Goal: Transaction & Acquisition: Subscribe to service/newsletter

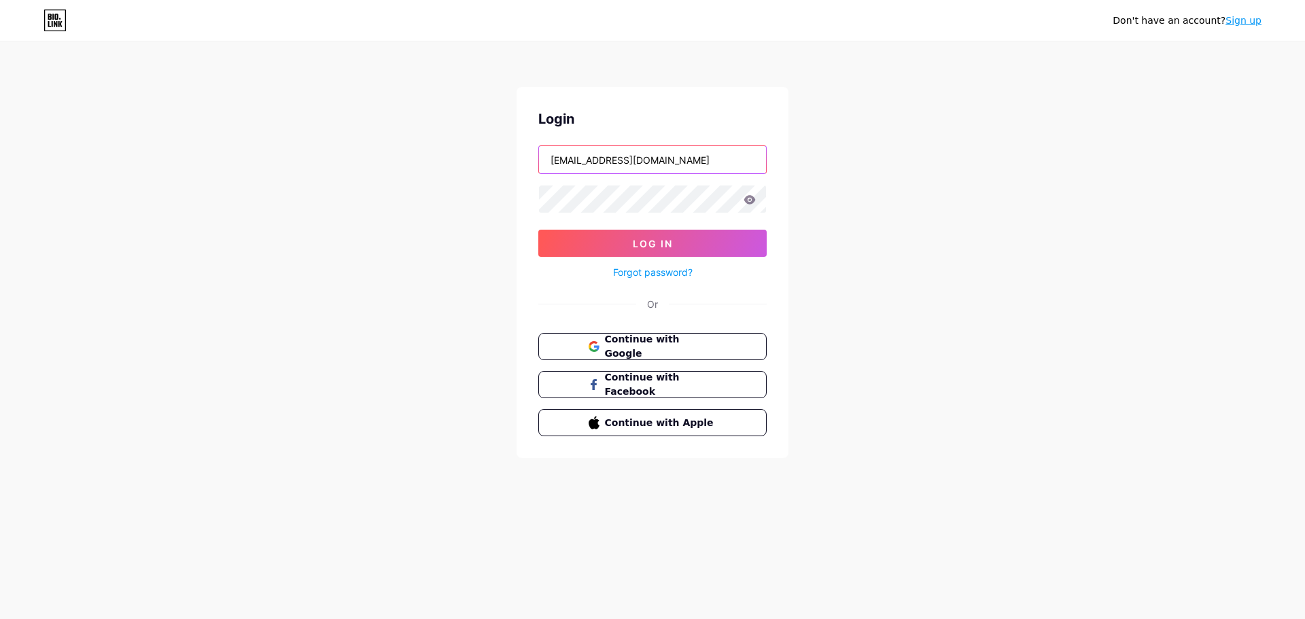
click at [621, 163] on input "[EMAIL_ADDRESS][DOMAIN_NAME]" at bounding box center [652, 159] width 227 height 27
type input "[EMAIL_ADDRESS][DOMAIN_NAME]"
click at [646, 238] on span "Log In" at bounding box center [653, 244] width 40 height 12
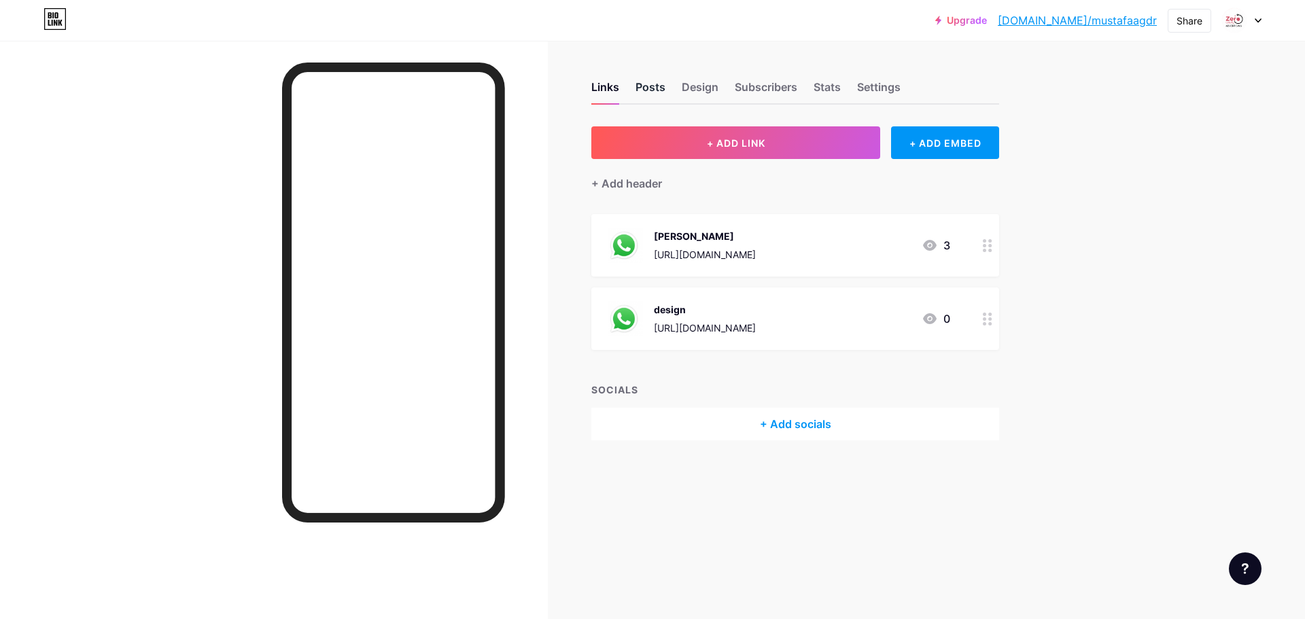
click at [653, 91] on div "Posts" at bounding box center [650, 91] width 30 height 24
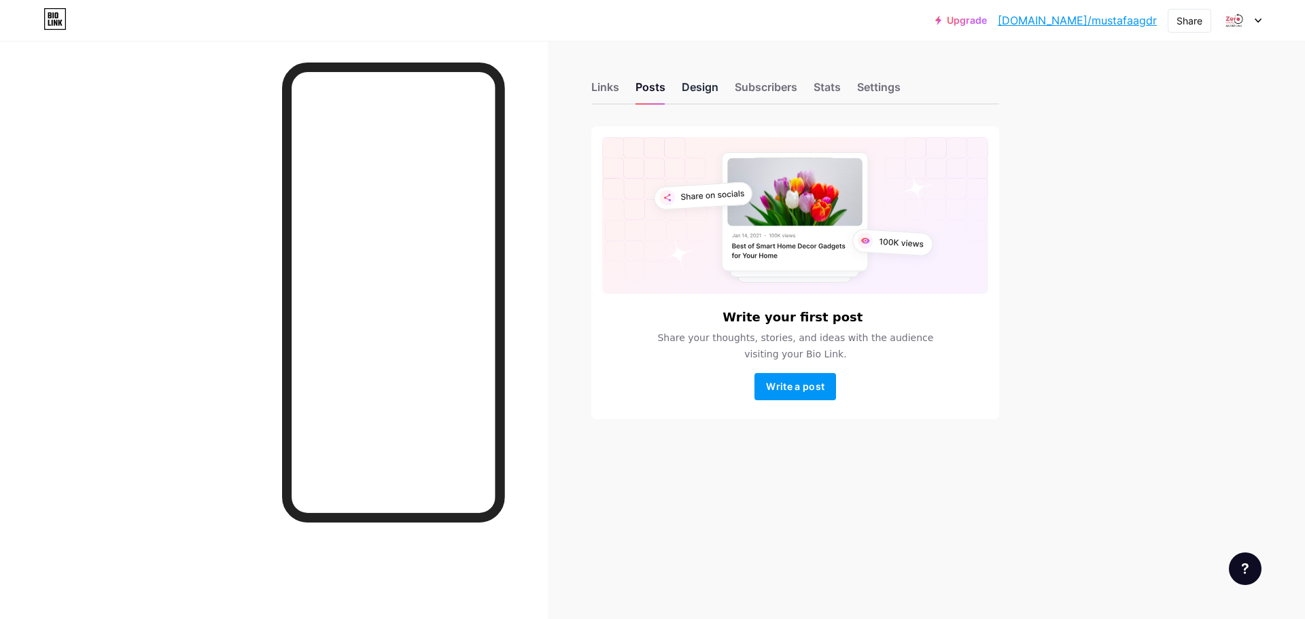
click at [697, 82] on div "Design" at bounding box center [700, 91] width 37 height 24
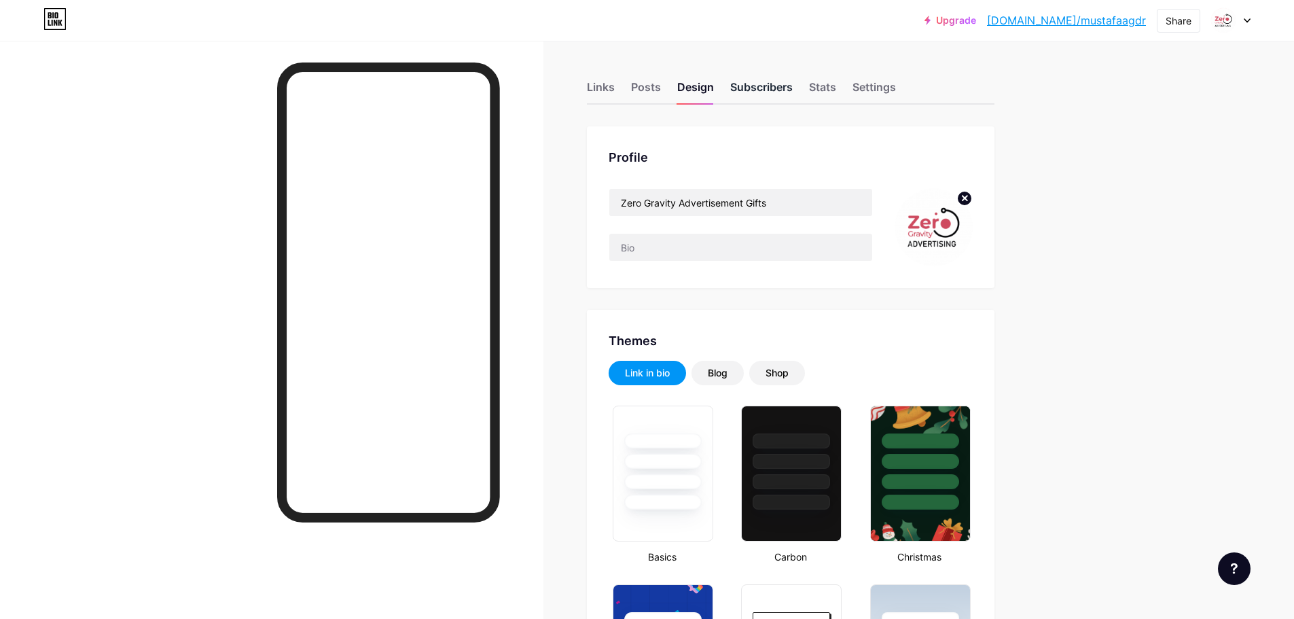
click at [764, 94] on div "Subscribers" at bounding box center [761, 91] width 63 height 24
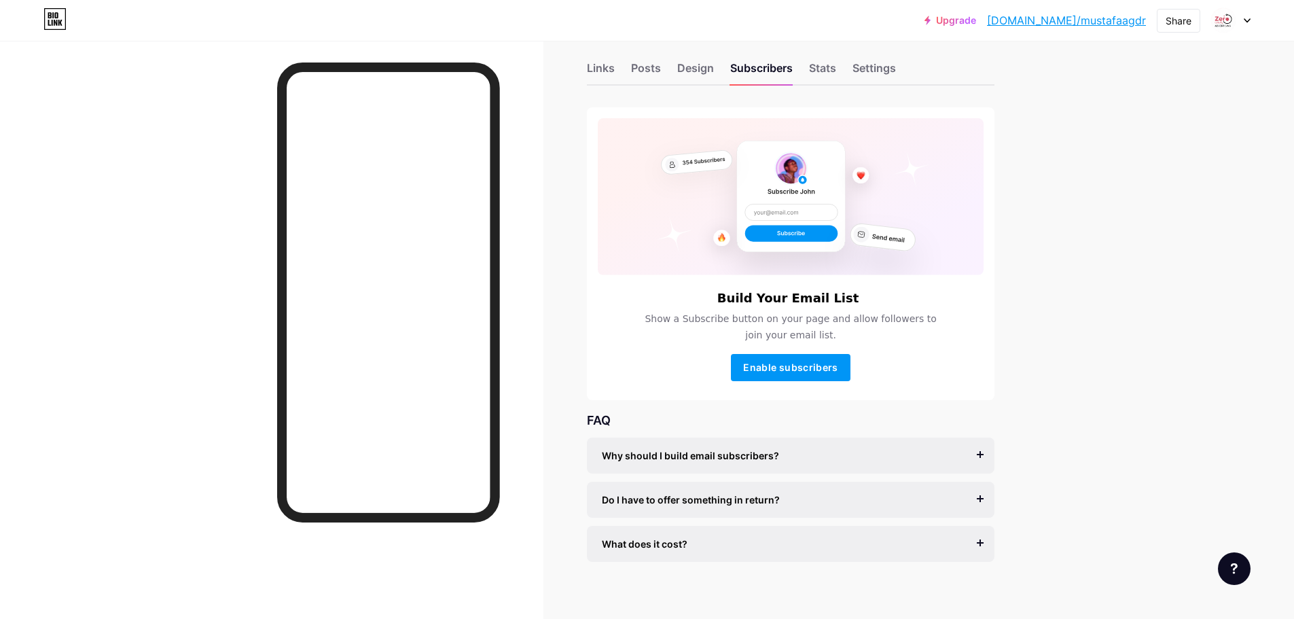
scroll to position [30, 0]
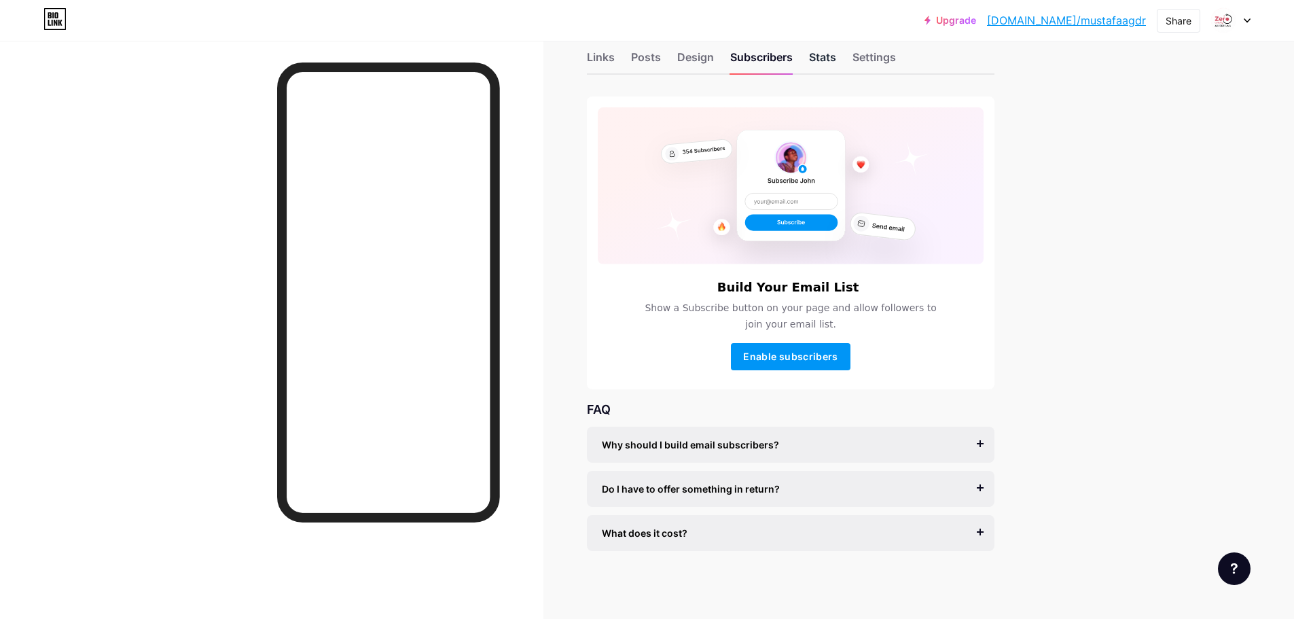
click at [814, 63] on div "Stats" at bounding box center [822, 61] width 27 height 24
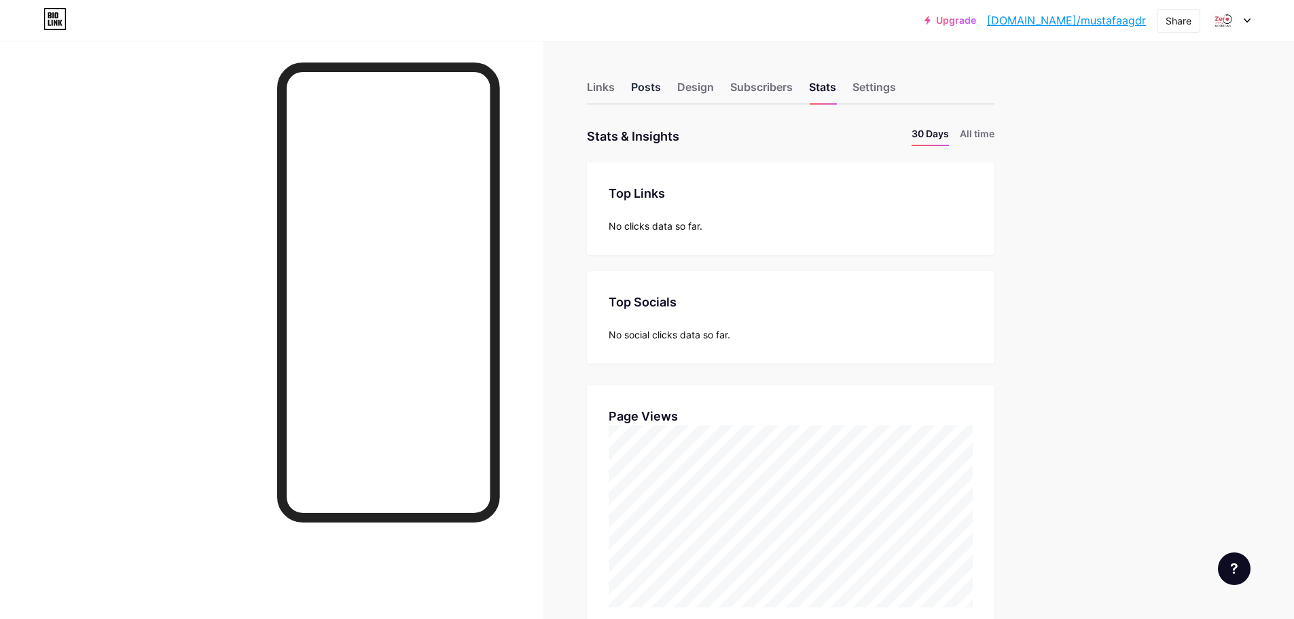
scroll to position [619, 1294]
click at [853, 85] on div "Links Posts Design Subscribers Stats Settings" at bounding box center [791, 81] width 408 height 48
click at [976, 24] on link "Upgrade" at bounding box center [951, 20] width 52 height 11
click at [607, 88] on div "Links" at bounding box center [601, 91] width 28 height 24
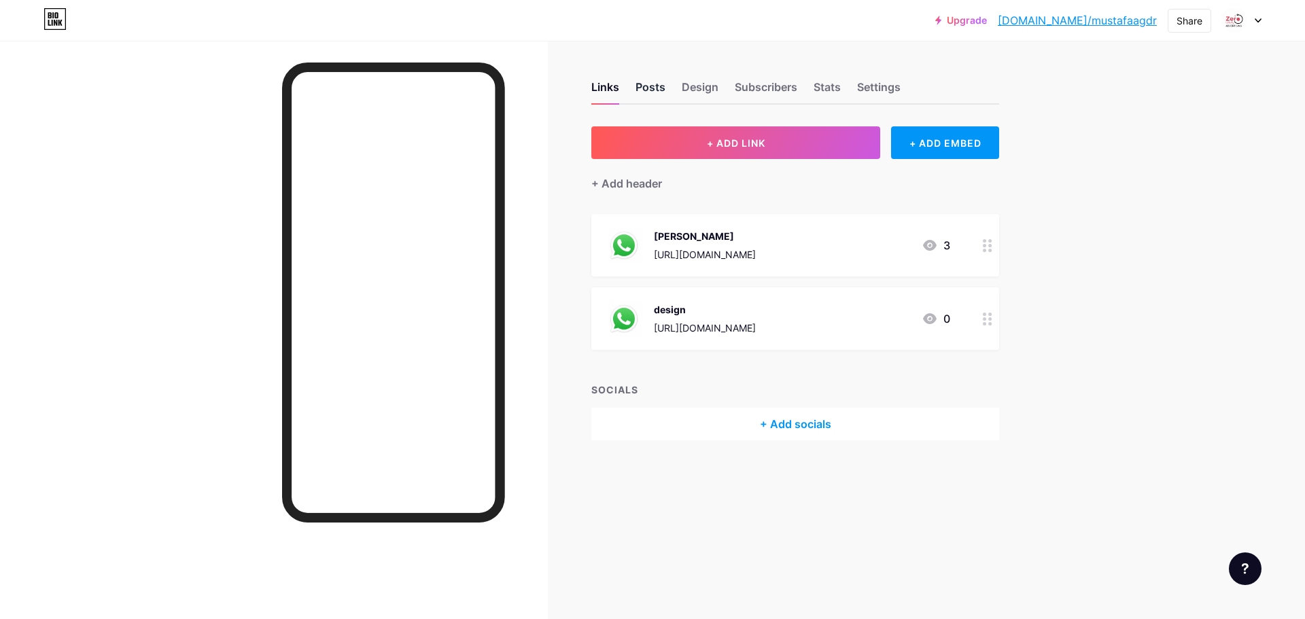
click at [660, 86] on div "Posts" at bounding box center [650, 91] width 30 height 24
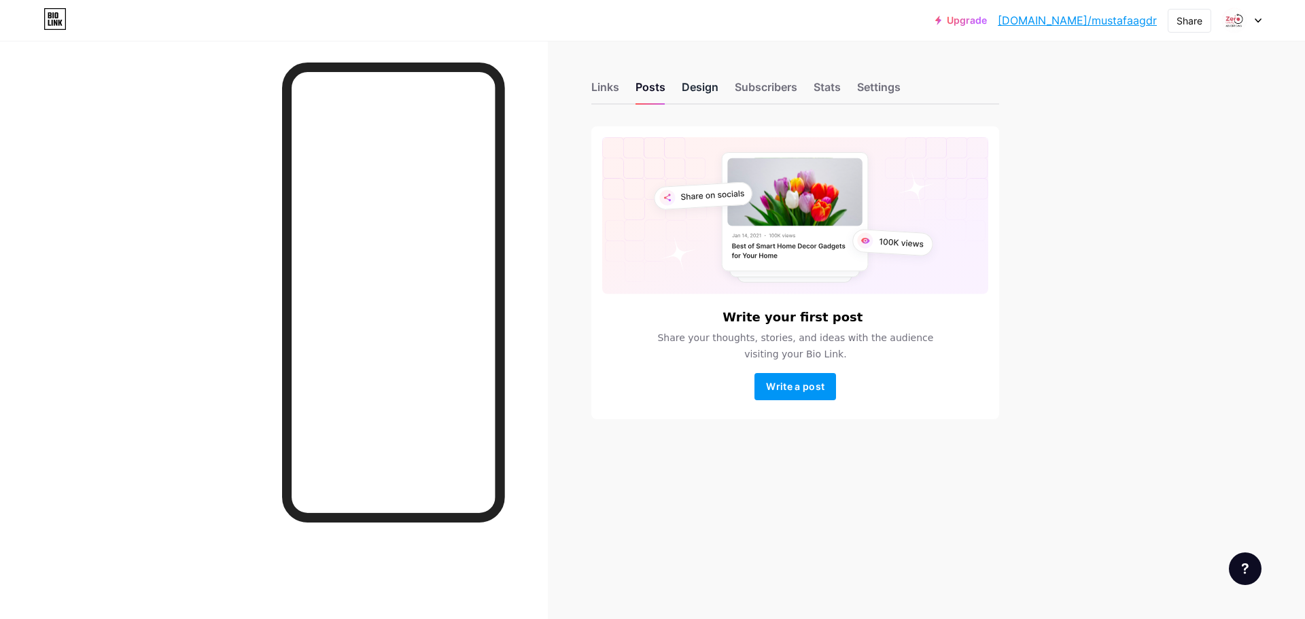
click at [695, 86] on div "Design" at bounding box center [700, 91] width 37 height 24
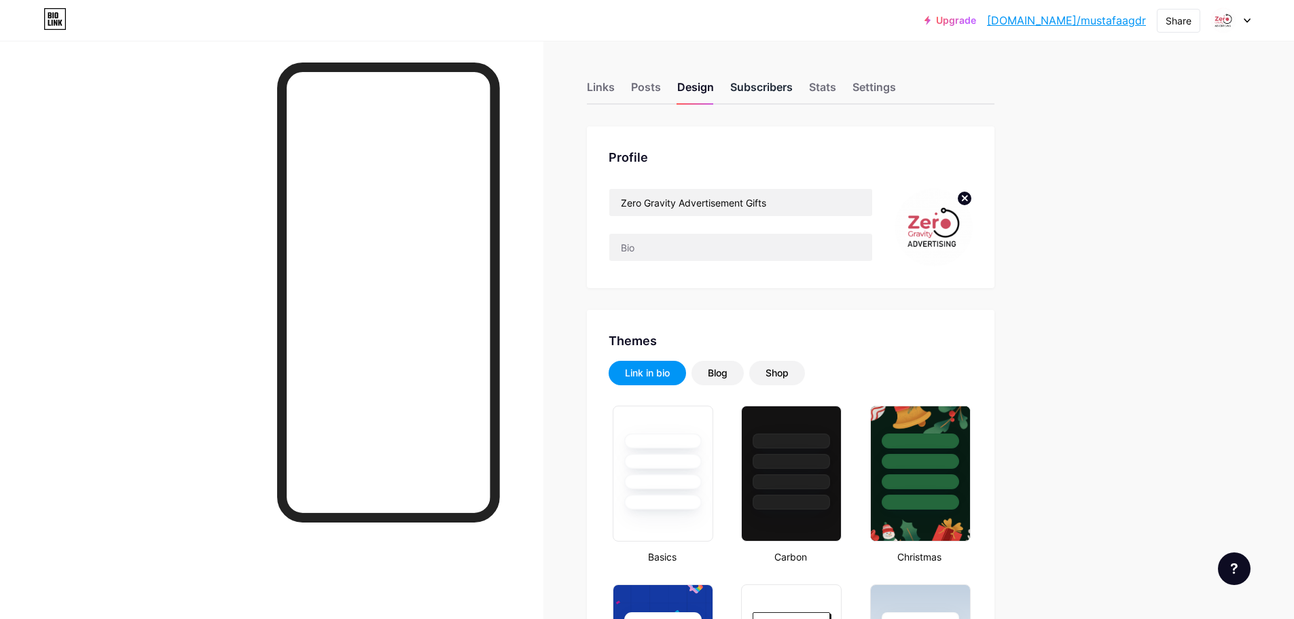
click at [773, 83] on div "Subscribers" at bounding box center [761, 91] width 63 height 24
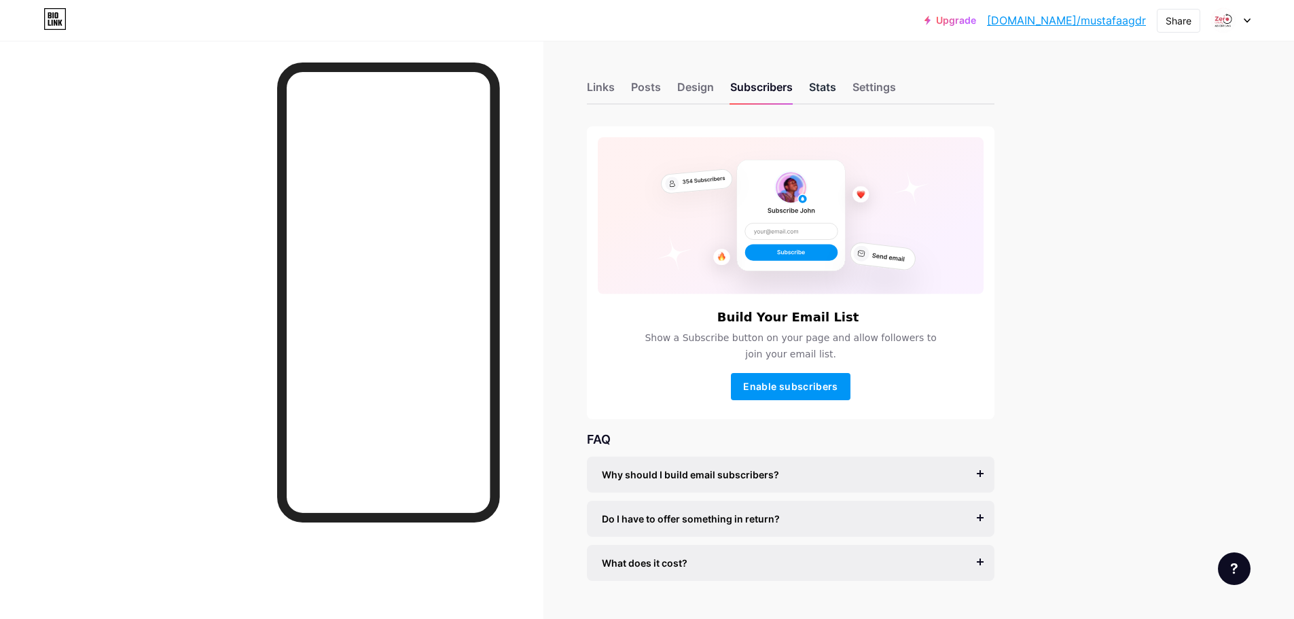
click at [830, 98] on div "Stats" at bounding box center [822, 91] width 27 height 24
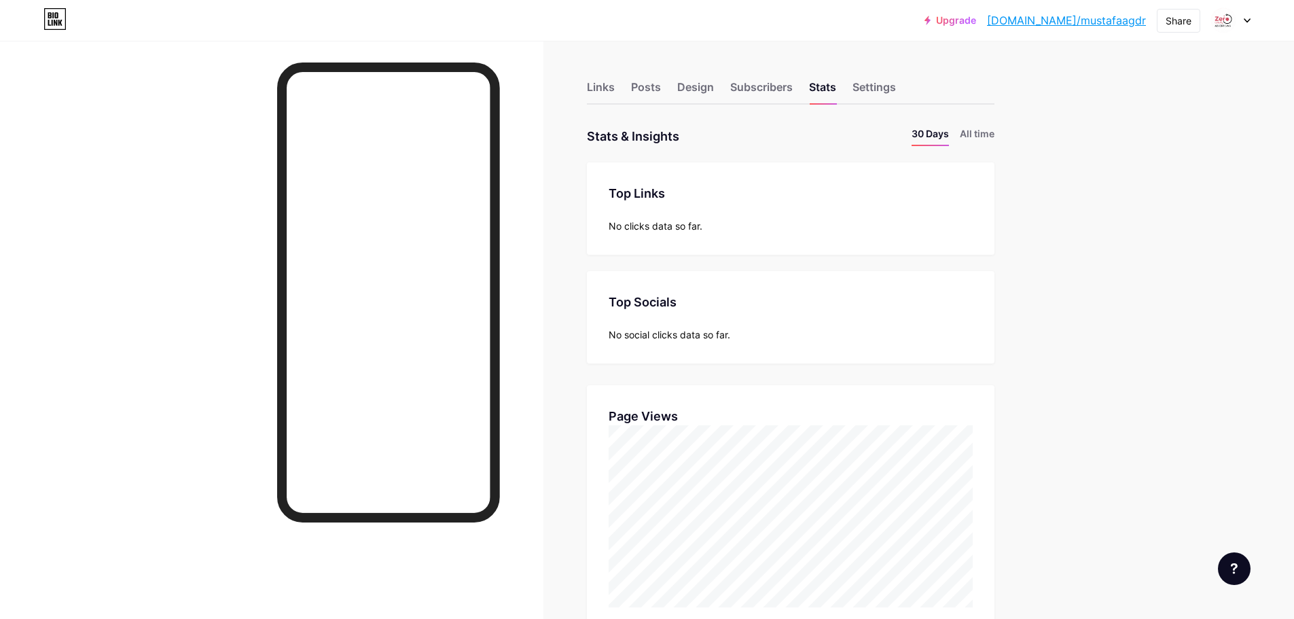
click at [976, 24] on link "Upgrade" at bounding box center [951, 20] width 52 height 11
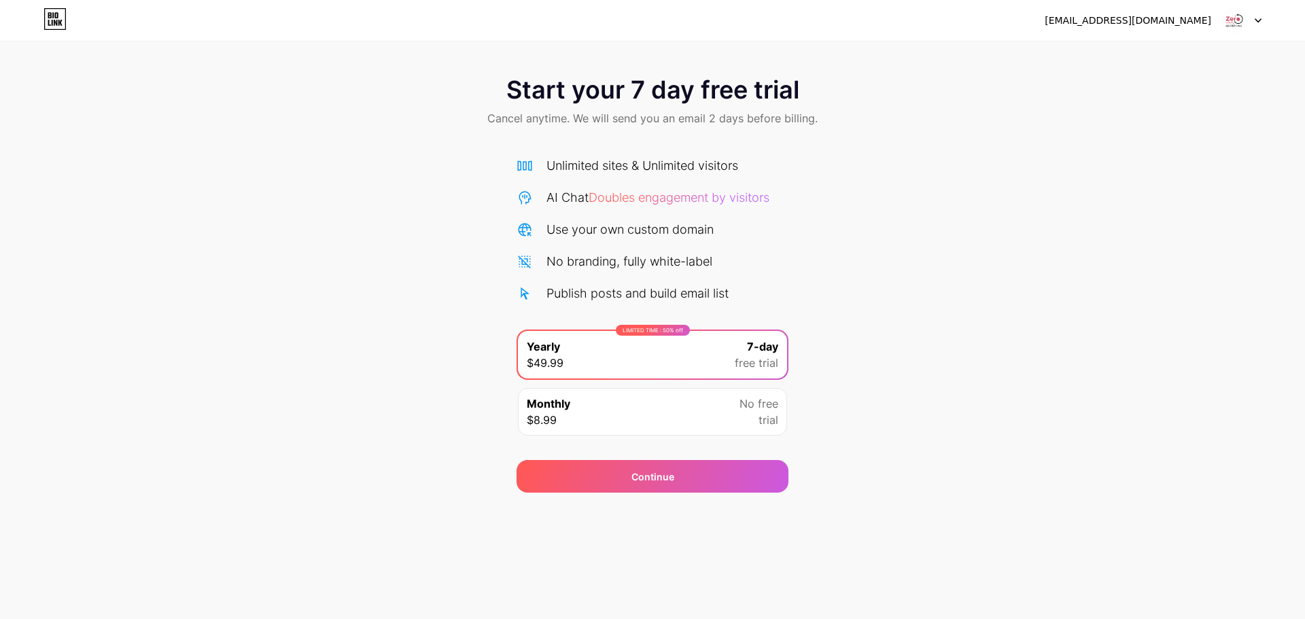
click at [652, 421] on div "Monthly $8.99 No free trial" at bounding box center [652, 412] width 269 height 48
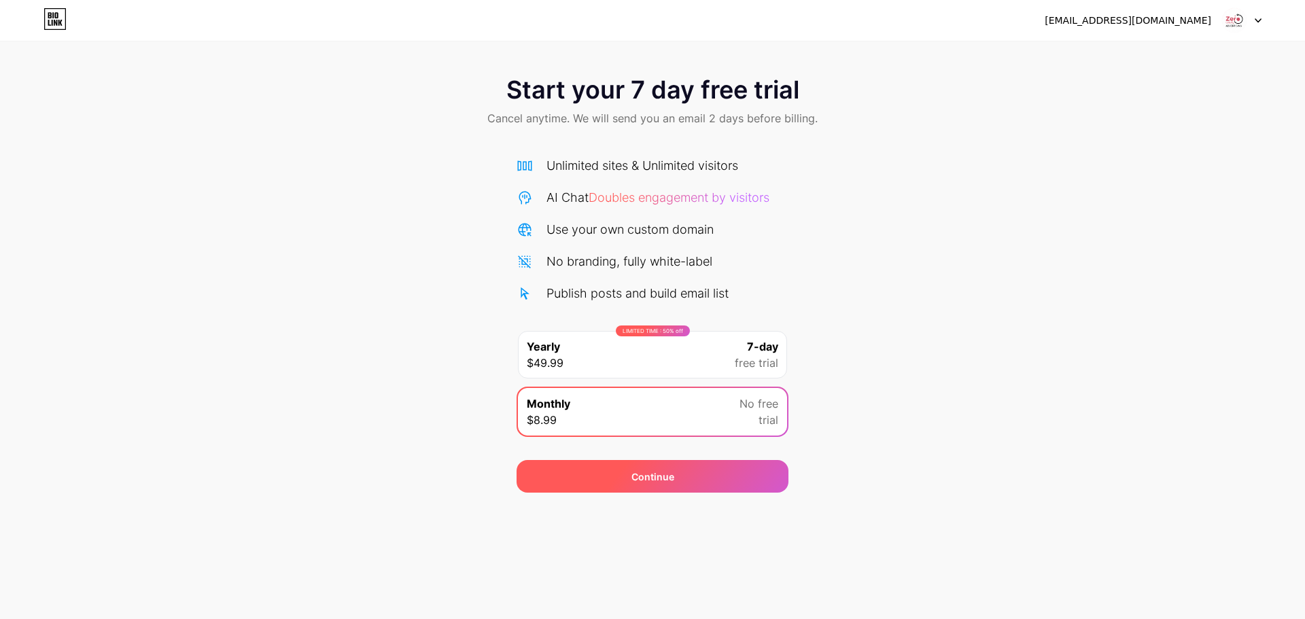
click at [656, 470] on span "Continue" at bounding box center [652, 477] width 43 height 14
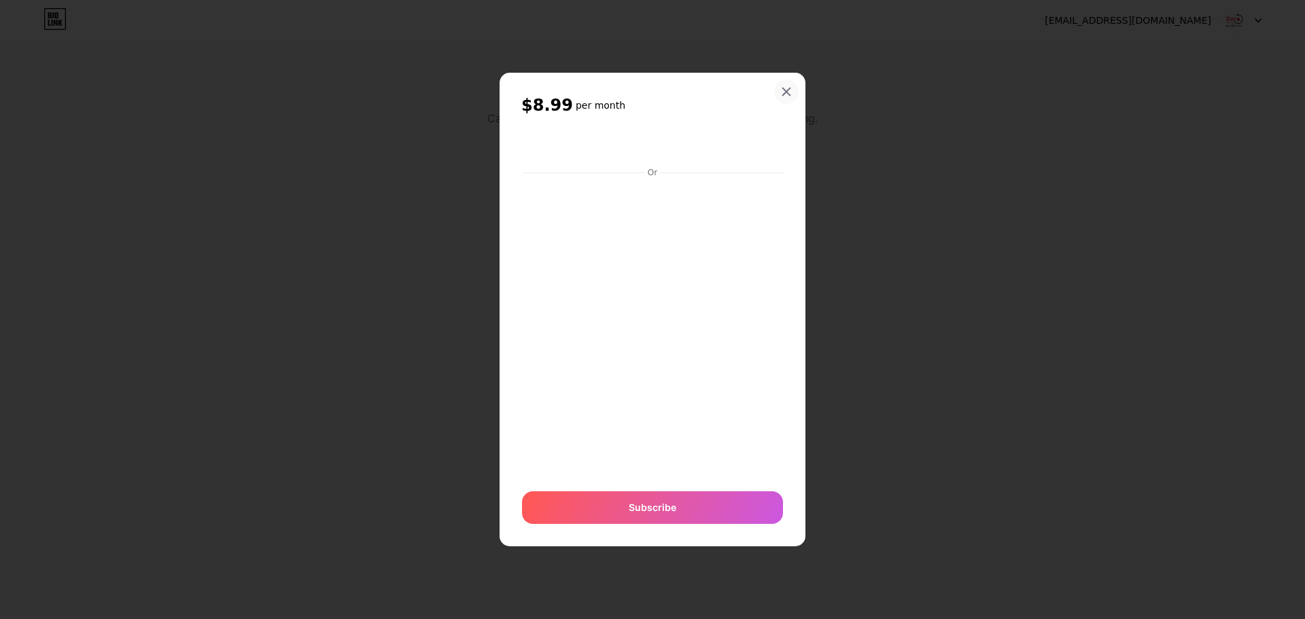
click at [783, 92] on icon at bounding box center [786, 91] width 11 height 11
